Goal: Information Seeking & Learning: Learn about a topic

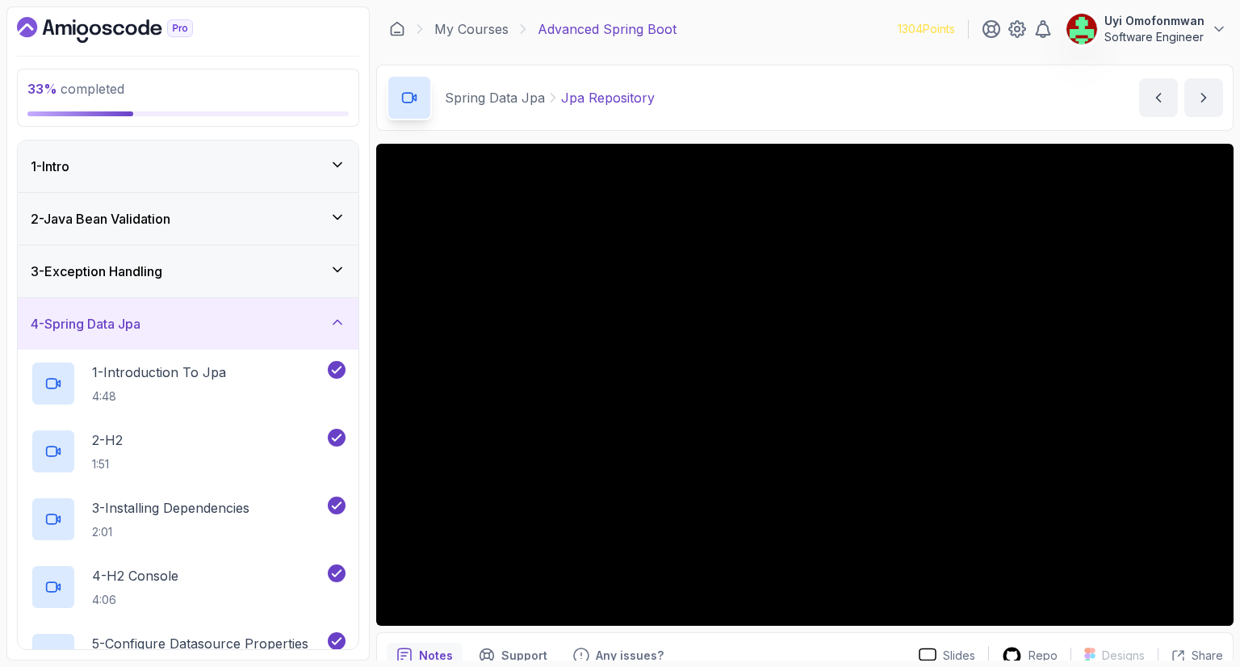
scroll to position [711, 0]
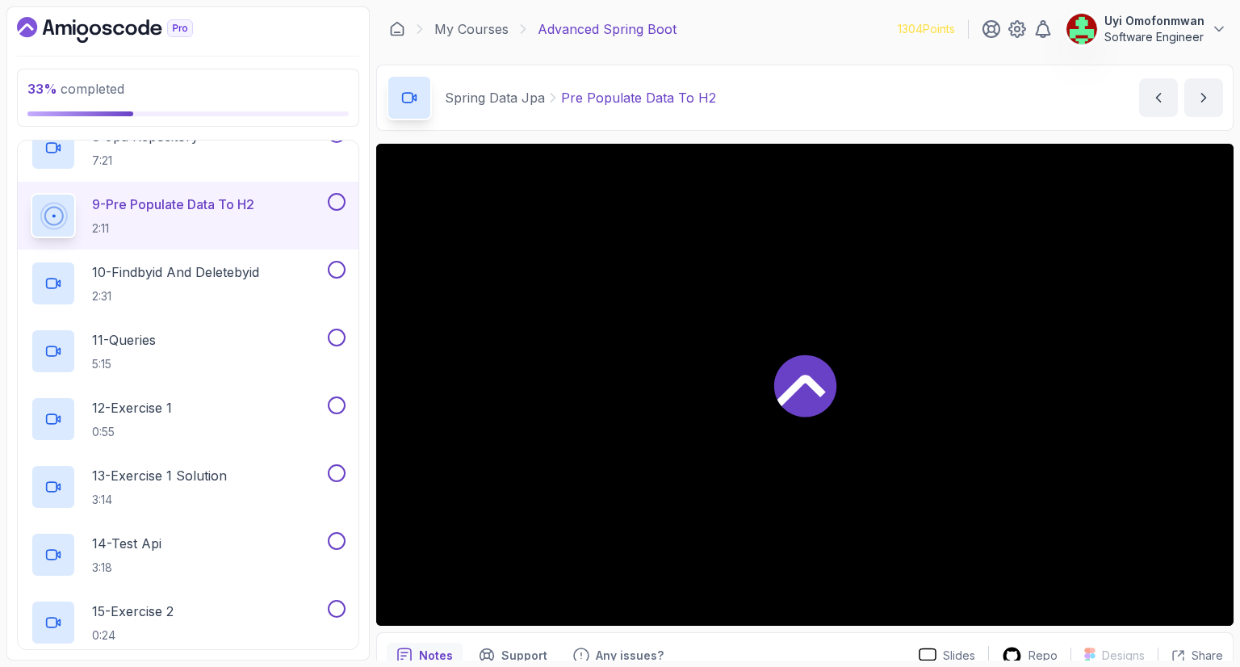
scroll to position [721, 0]
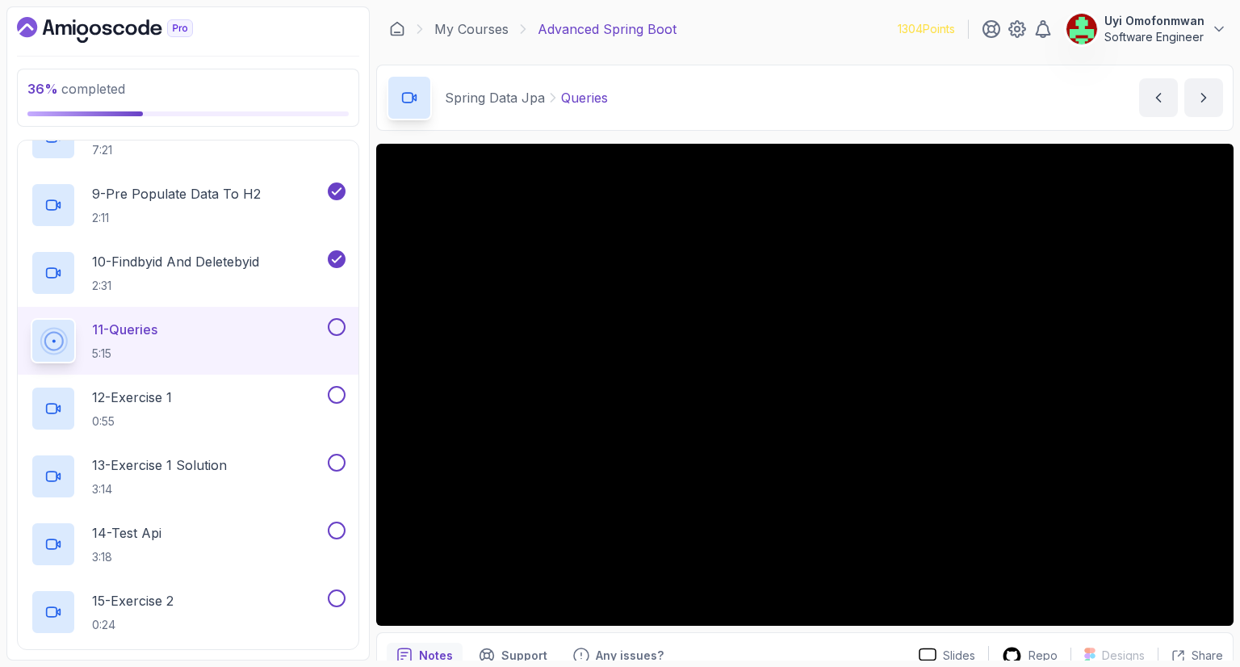
click at [139, 327] on p "11 - Queries" at bounding box center [124, 329] width 65 height 19
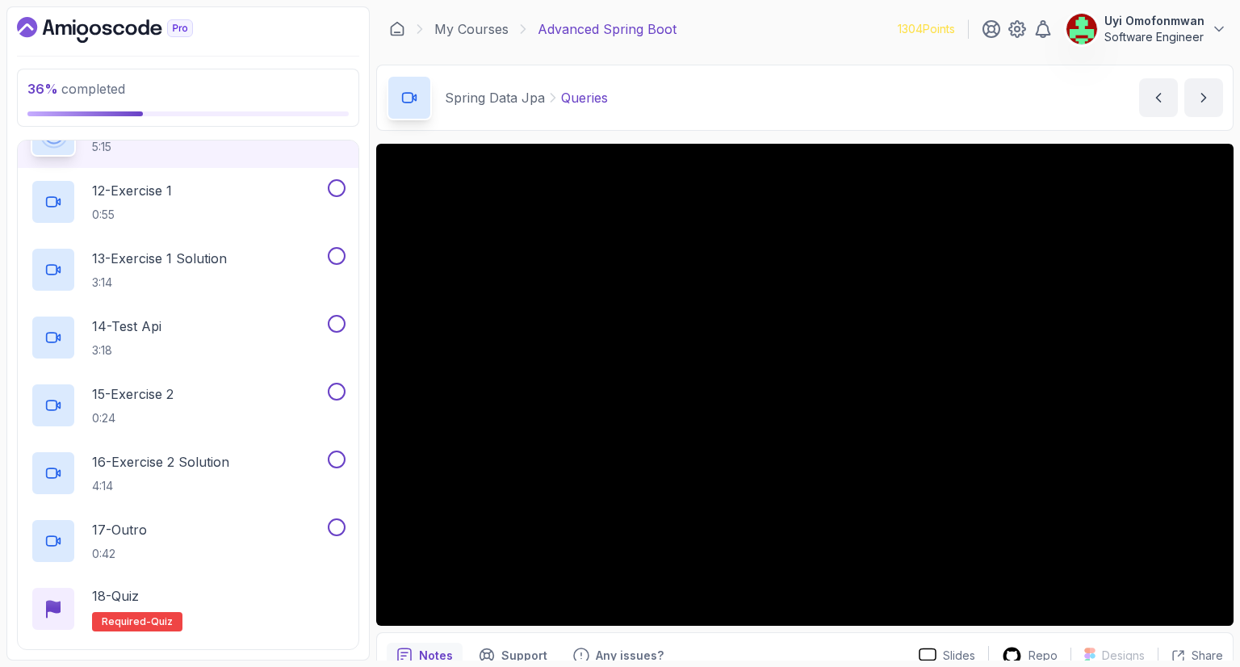
scroll to position [849, 0]
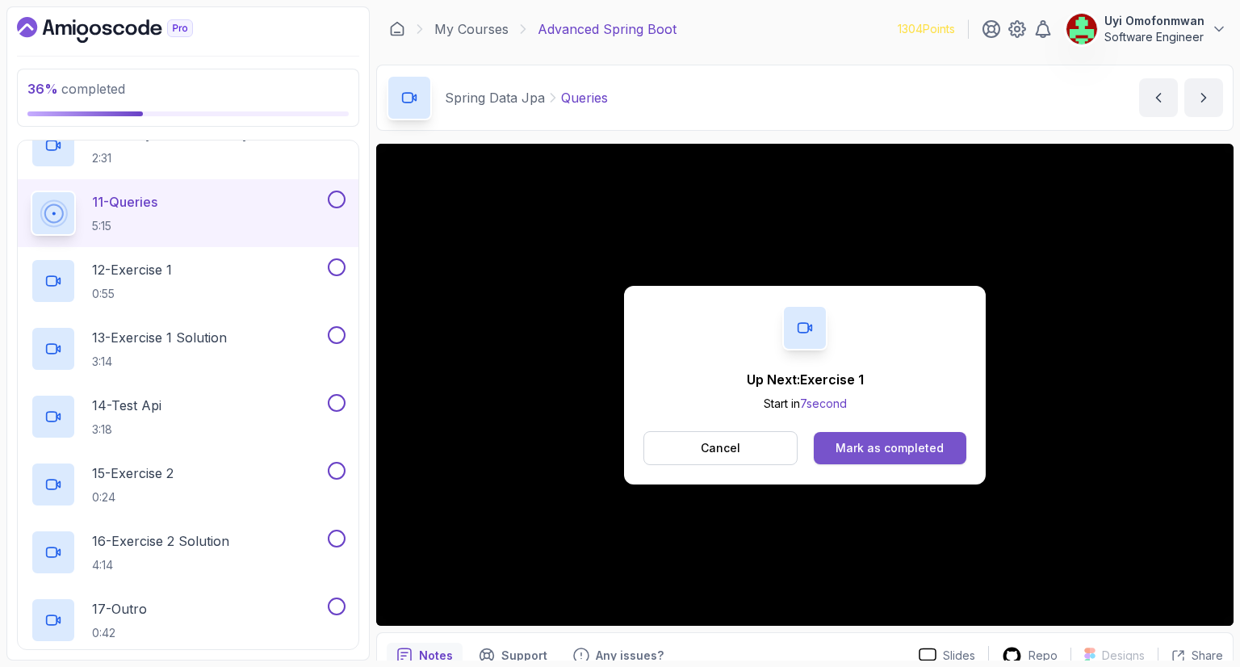
click at [844, 443] on div "Mark as completed" at bounding box center [890, 448] width 108 height 16
